Goal: Information Seeking & Learning: Learn about a topic

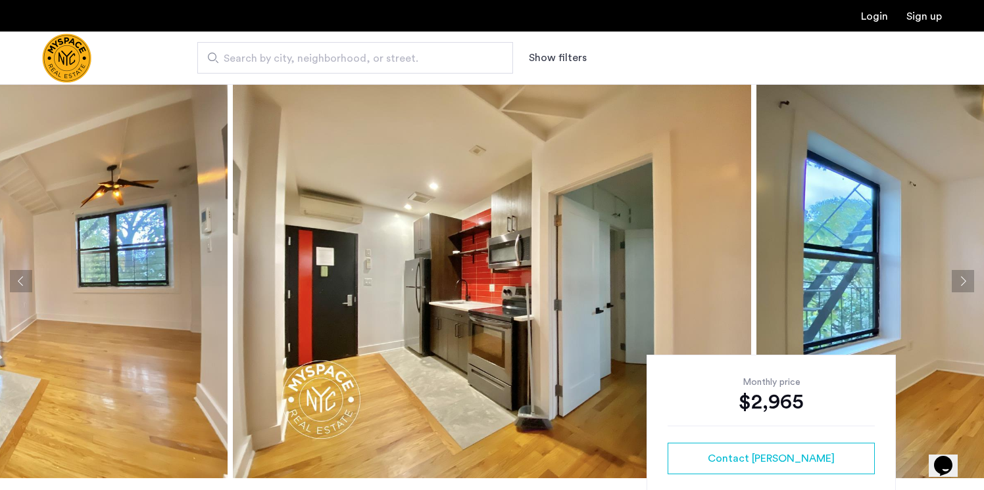
click at [527, 273] on img at bounding box center [492, 281] width 518 height 394
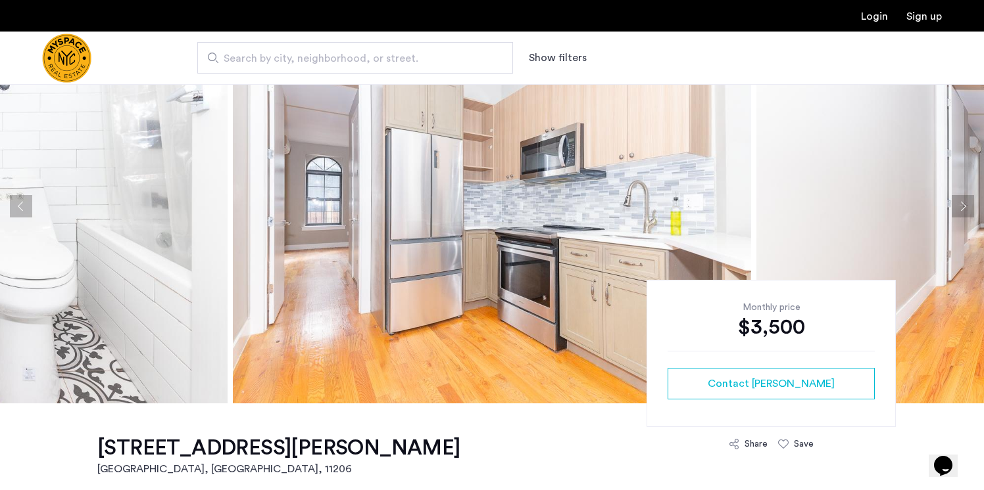
scroll to position [74, 0]
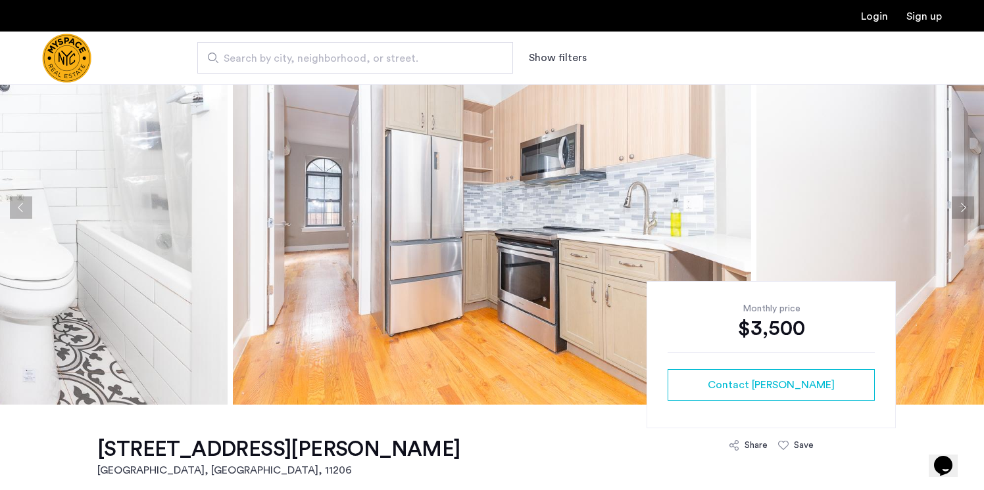
click at [553, 195] on img at bounding box center [492, 208] width 518 height 394
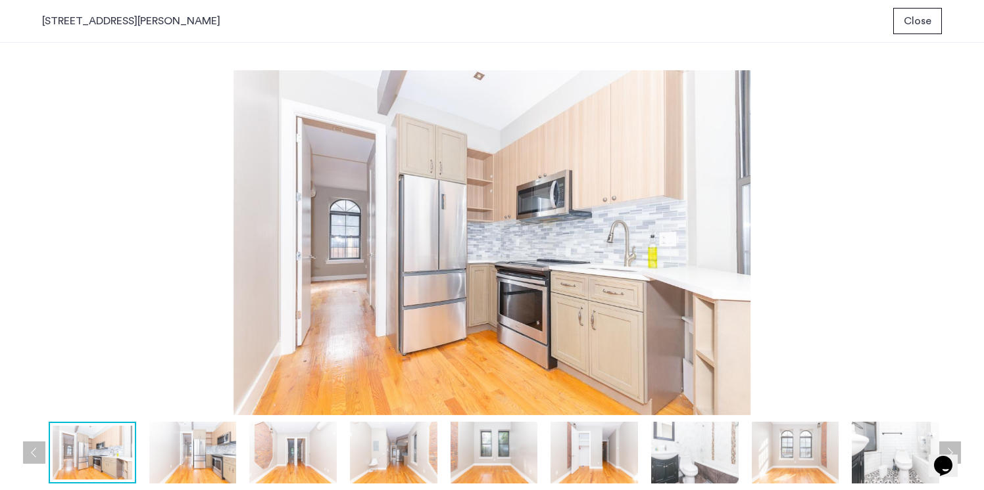
scroll to position [0, 0]
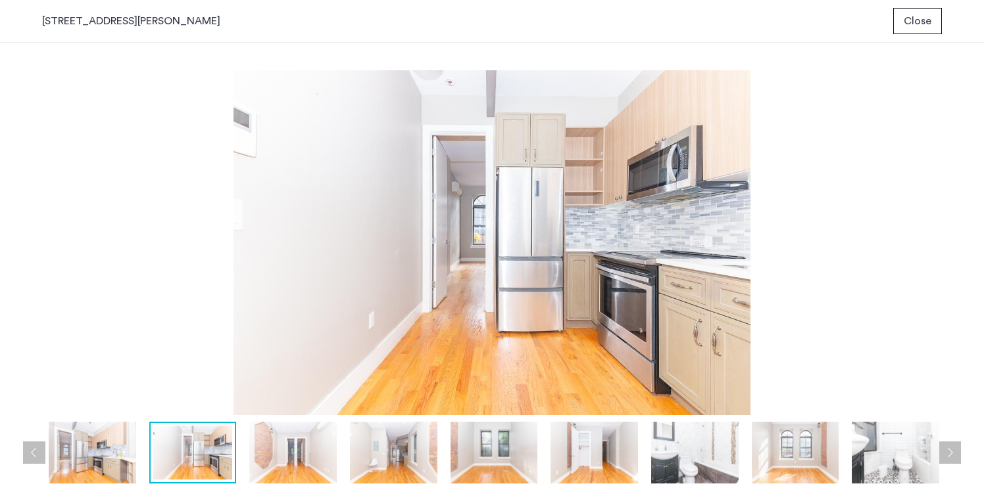
click at [287, 452] on img at bounding box center [292, 453] width 87 height 62
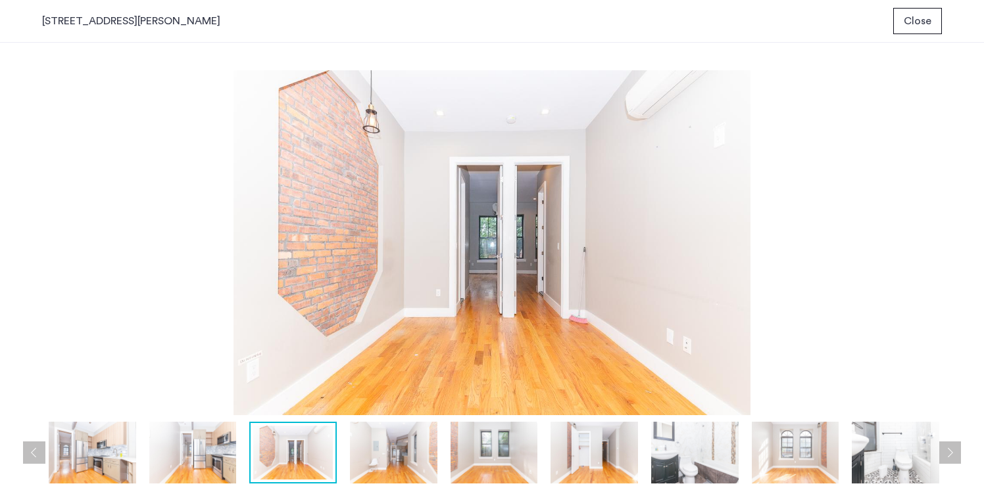
click at [913, 16] on span "Close" at bounding box center [917, 21] width 28 height 16
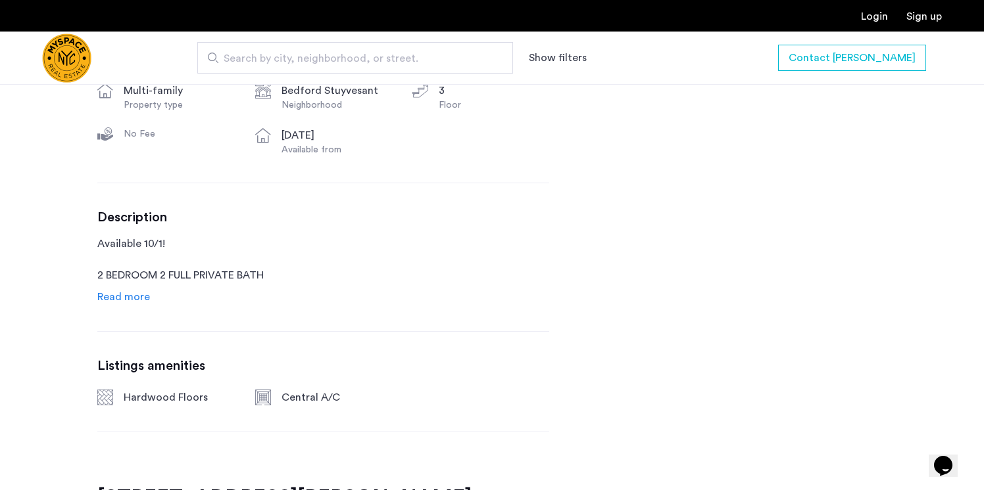
scroll to position [558, 0]
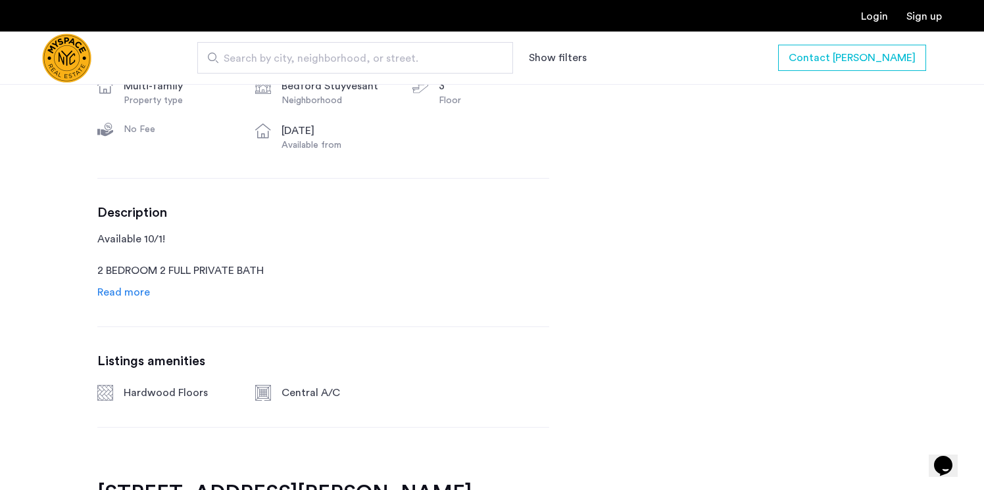
click at [120, 287] on span "Read more" at bounding box center [123, 292] width 53 height 11
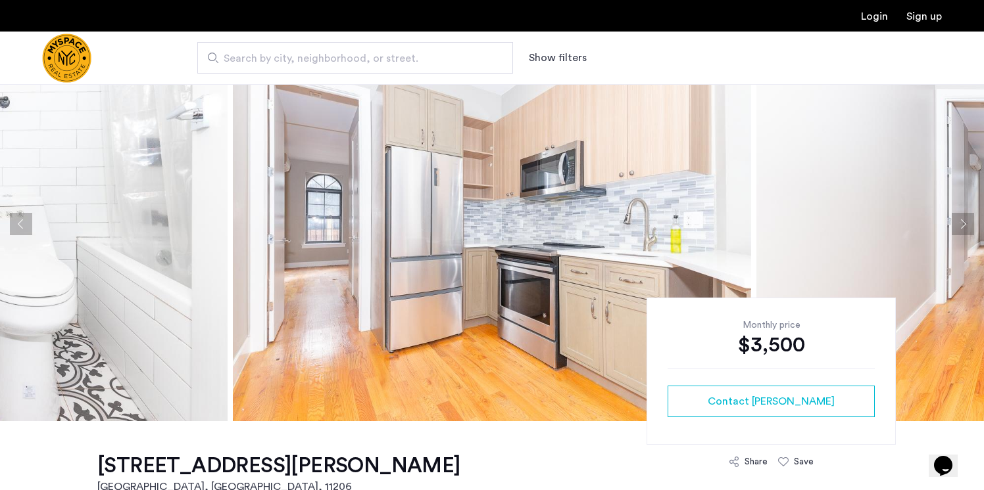
scroll to position [0, 0]
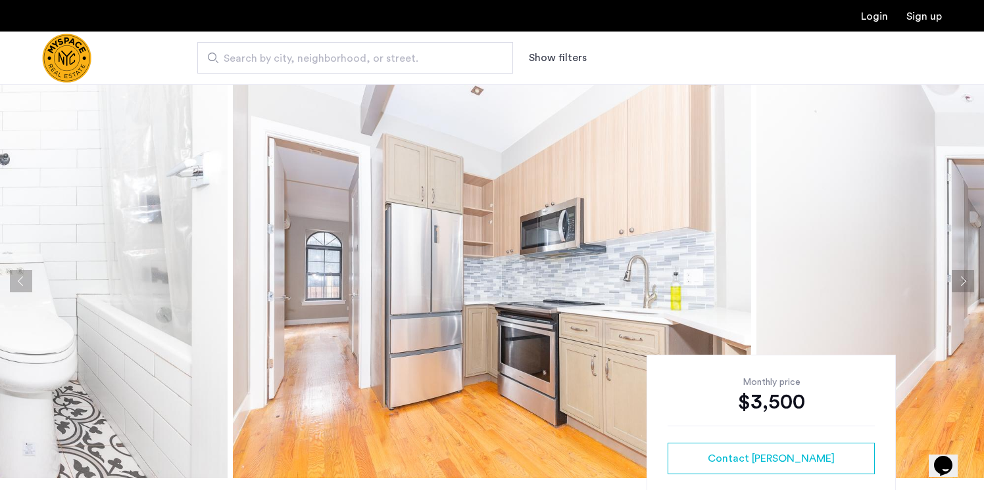
click at [338, 324] on img at bounding box center [492, 281] width 518 height 394
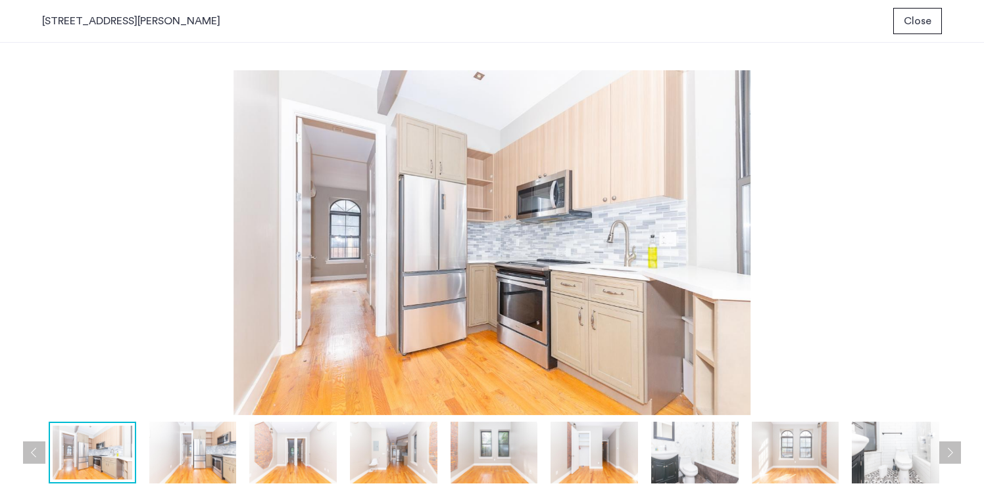
click at [208, 447] on img at bounding box center [192, 453] width 87 height 62
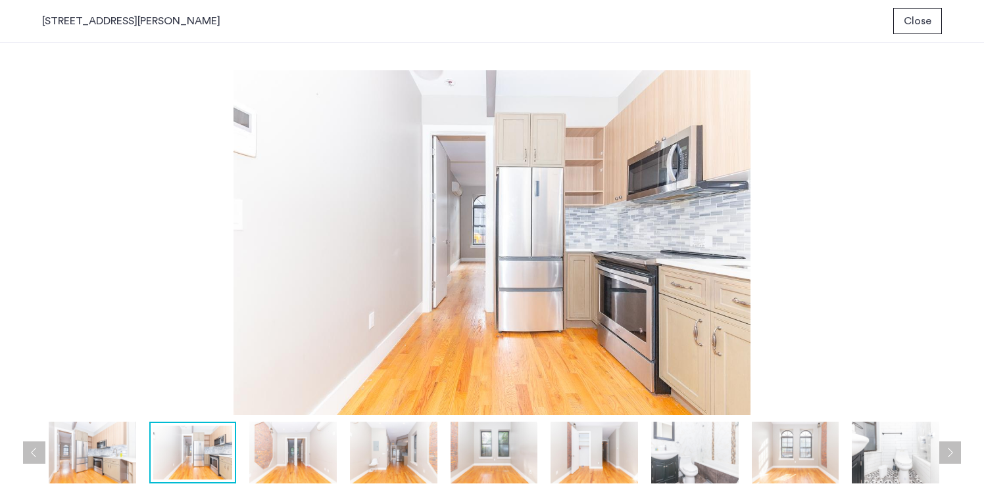
click at [283, 459] on img at bounding box center [292, 453] width 87 height 62
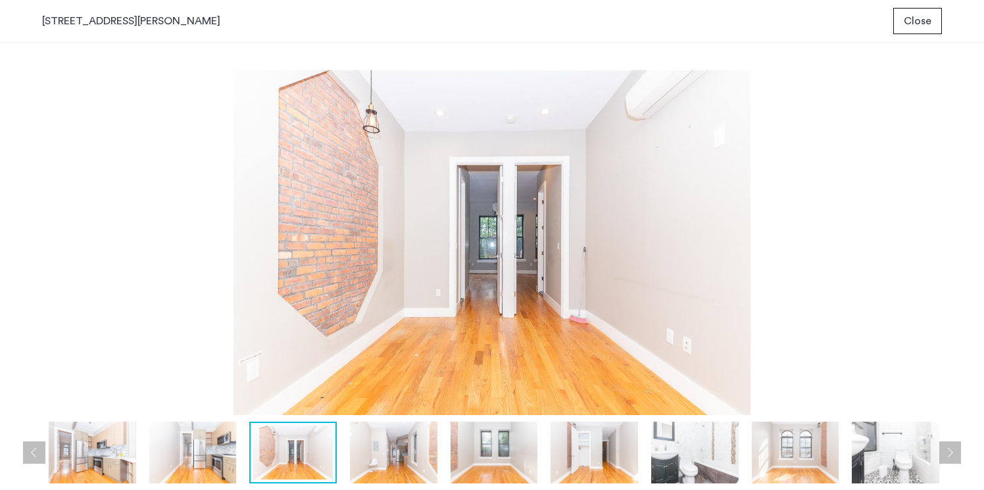
click at [333, 462] on div at bounding box center [292, 453] width 87 height 62
click at [374, 462] on img at bounding box center [393, 453] width 87 height 62
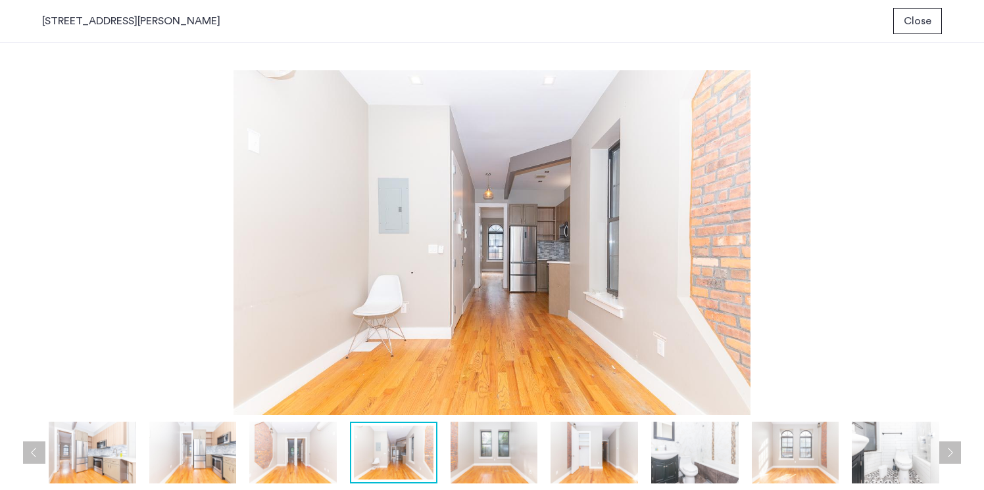
click at [511, 467] on img at bounding box center [493, 453] width 87 height 62
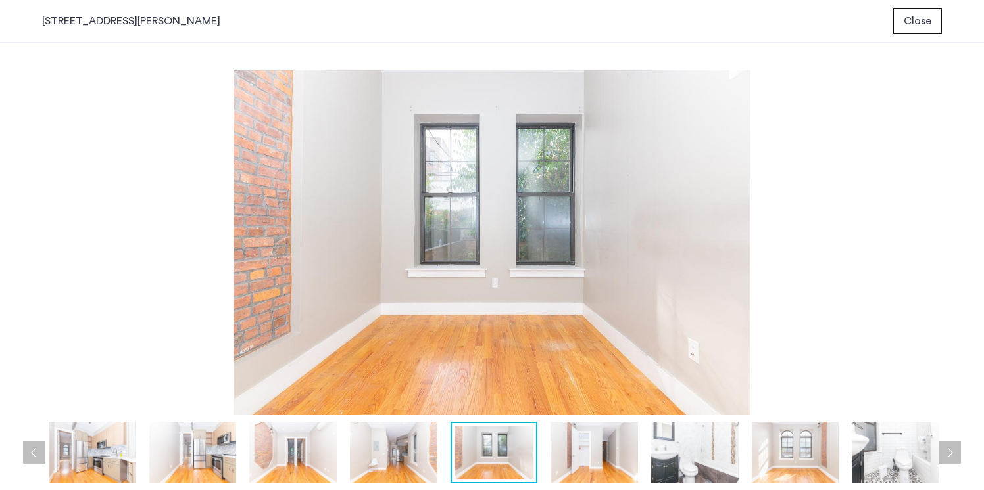
click at [573, 469] on img at bounding box center [593, 453] width 87 height 62
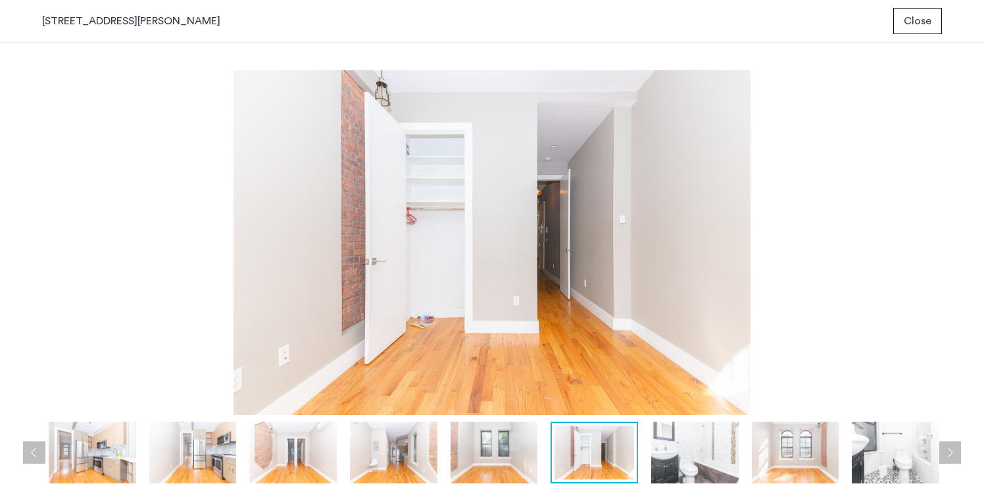
click at [682, 467] on img at bounding box center [694, 453] width 87 height 62
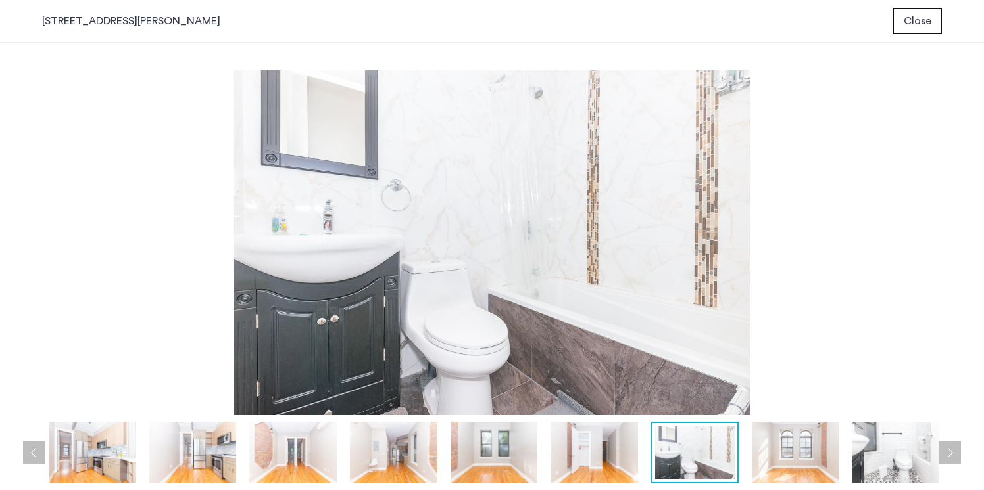
click at [774, 457] on img at bounding box center [795, 453] width 87 height 62
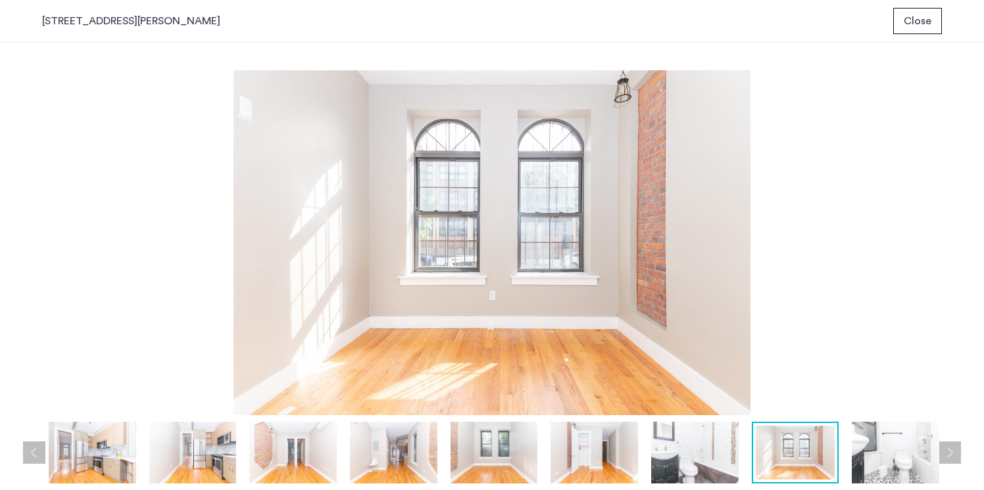
click at [870, 438] on img at bounding box center [894, 453] width 87 height 62
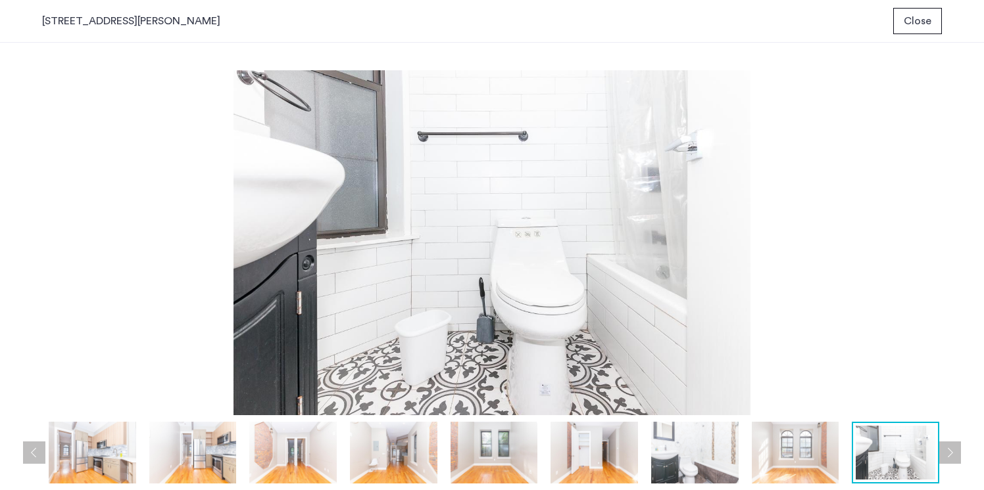
click at [955, 450] on button "Next apartment" at bounding box center [949, 453] width 22 height 22
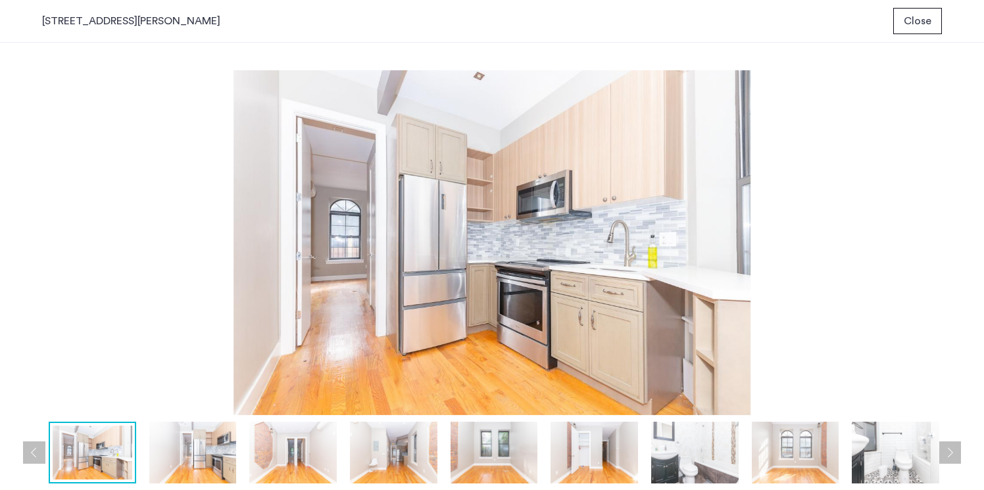
click at [955, 450] on button "Next apartment" at bounding box center [949, 453] width 22 height 22
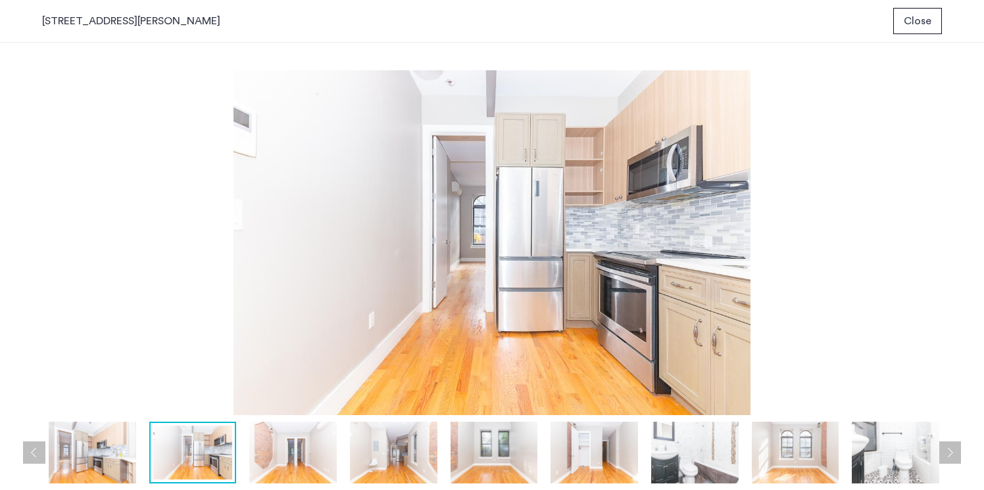
click at [890, 456] on img at bounding box center [894, 453] width 87 height 62
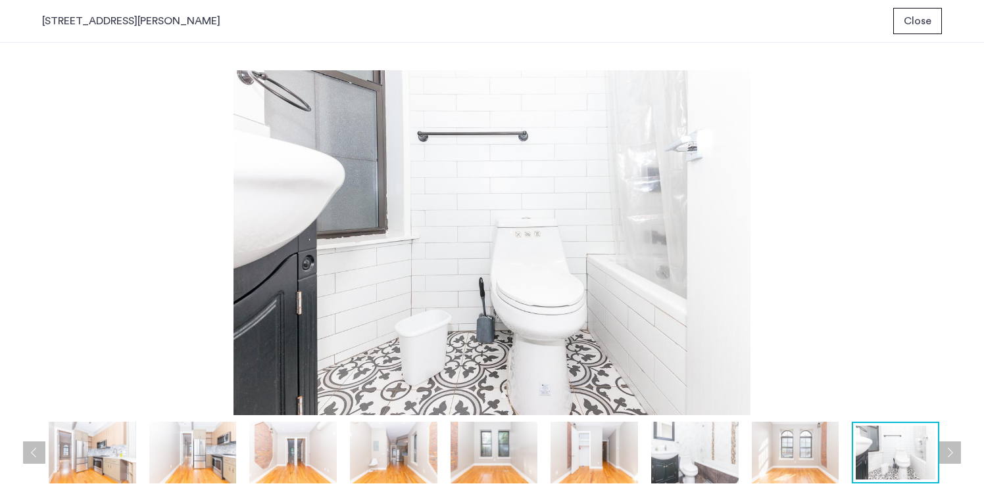
click at [705, 448] on img at bounding box center [694, 453] width 87 height 62
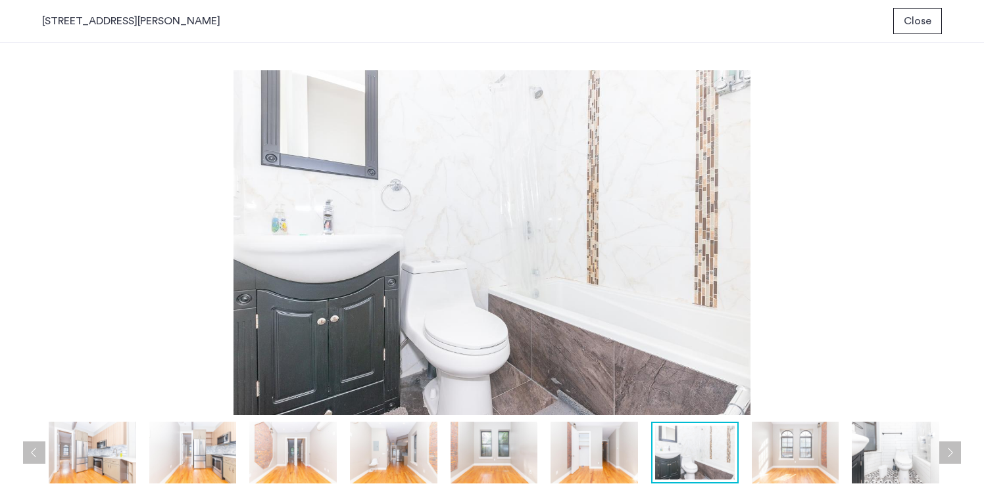
click at [195, 467] on img at bounding box center [192, 453] width 87 height 62
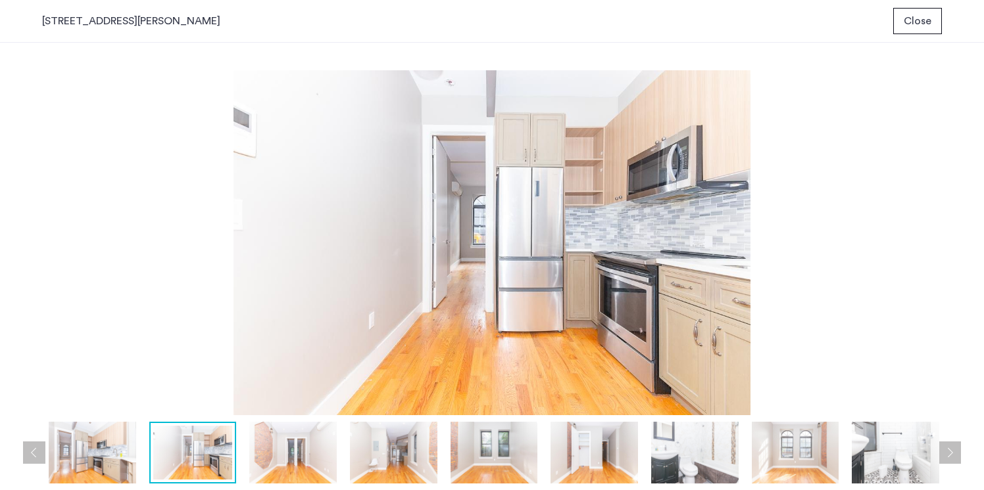
click at [85, 458] on img at bounding box center [92, 453] width 87 height 62
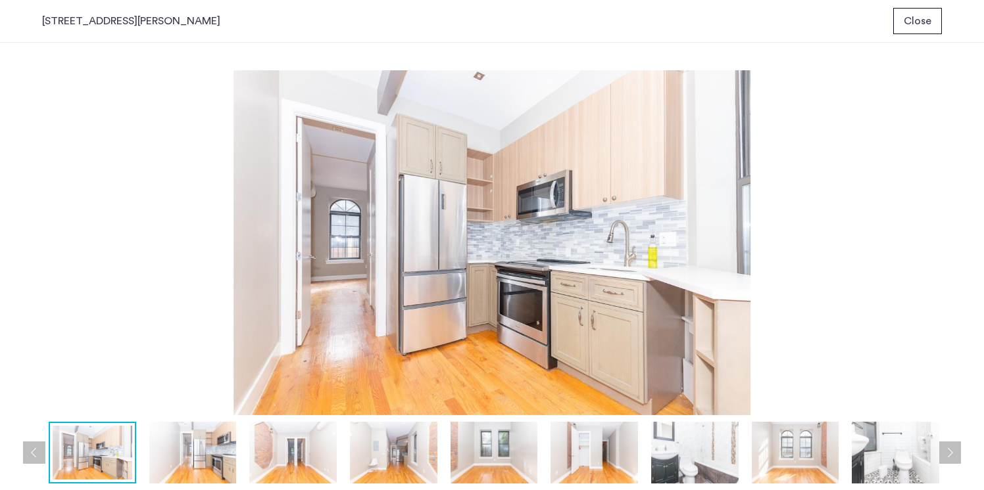
click at [489, 383] on img at bounding box center [491, 242] width 899 height 345
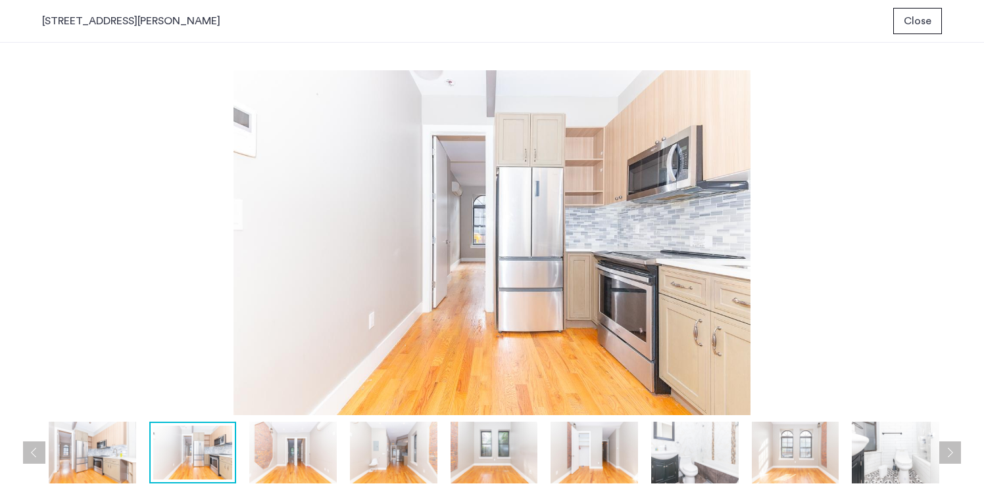
click at [923, 22] on span "Close" at bounding box center [917, 21] width 28 height 16
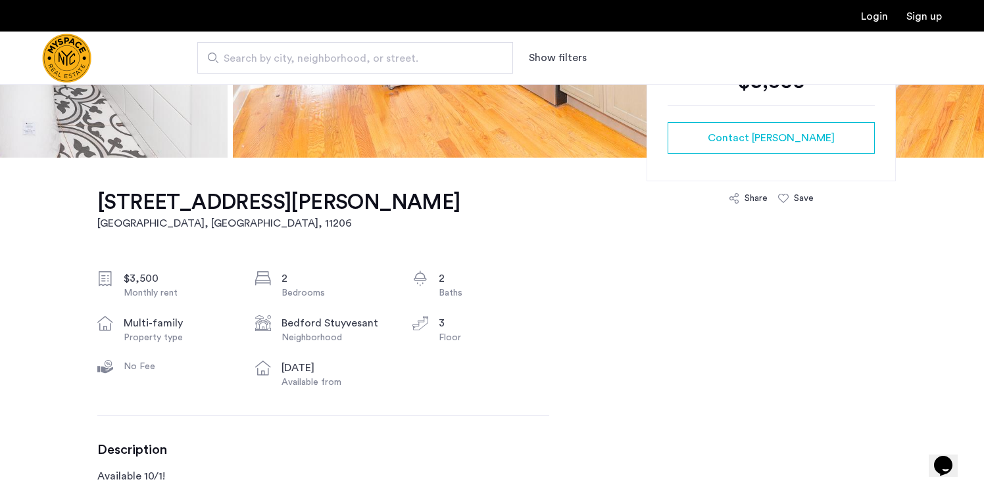
scroll to position [431, 0]
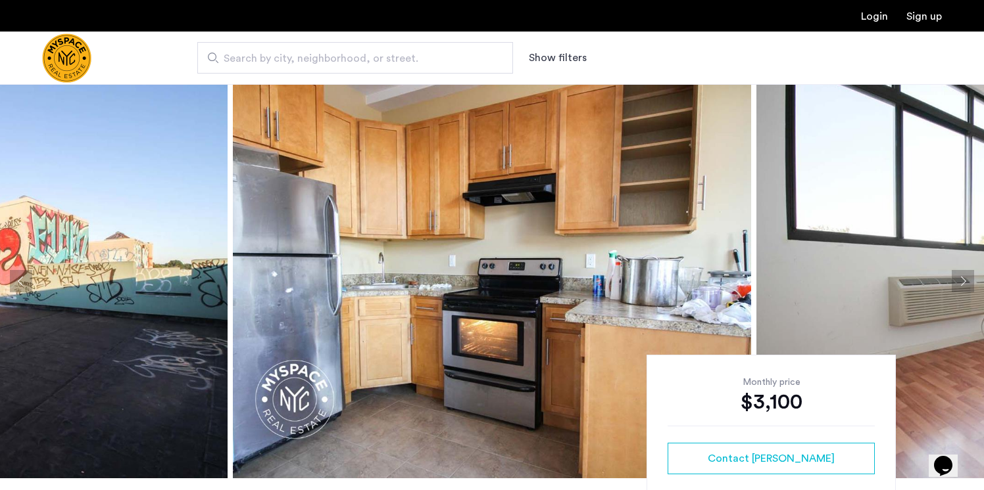
click at [374, 310] on img at bounding box center [492, 281] width 518 height 394
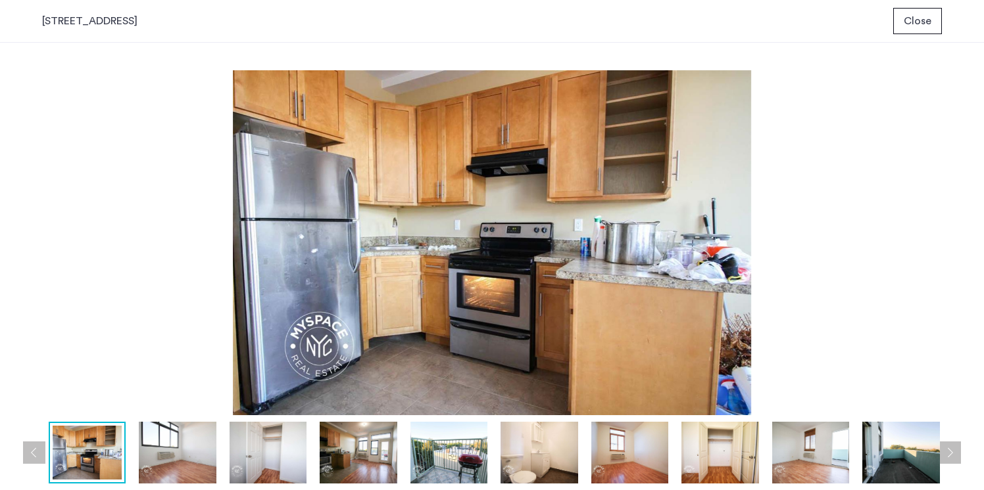
click at [489, 250] on img at bounding box center [491, 242] width 899 height 345
